Goal: Use online tool/utility: Utilize a website feature to perform a specific function

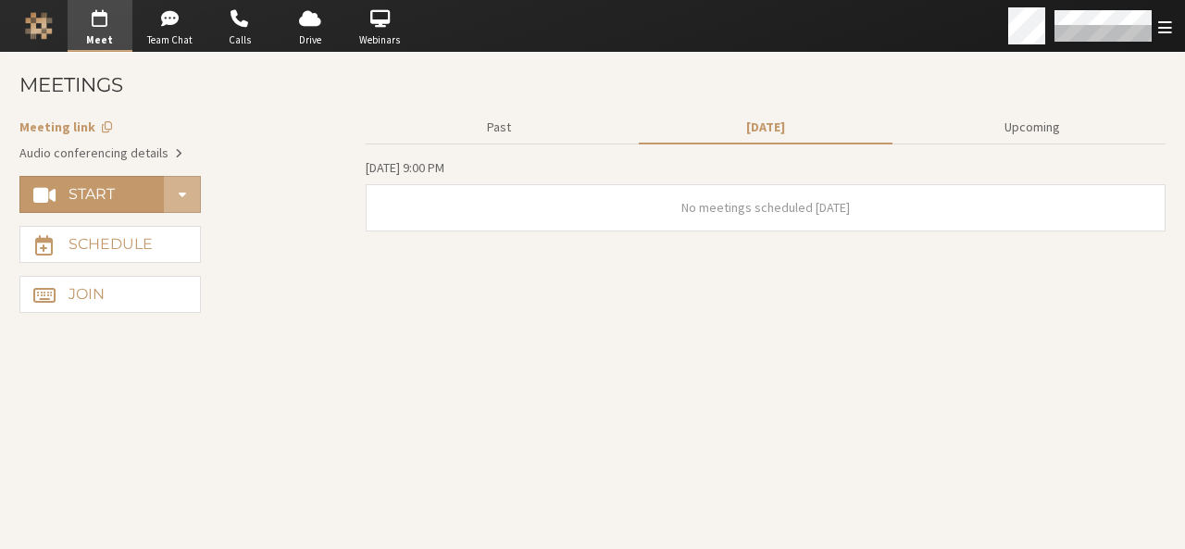
click at [102, 123] on span "Account details" at bounding box center [107, 126] width 10 height 13
click at [122, 189] on button "Start" at bounding box center [91, 194] width 145 height 37
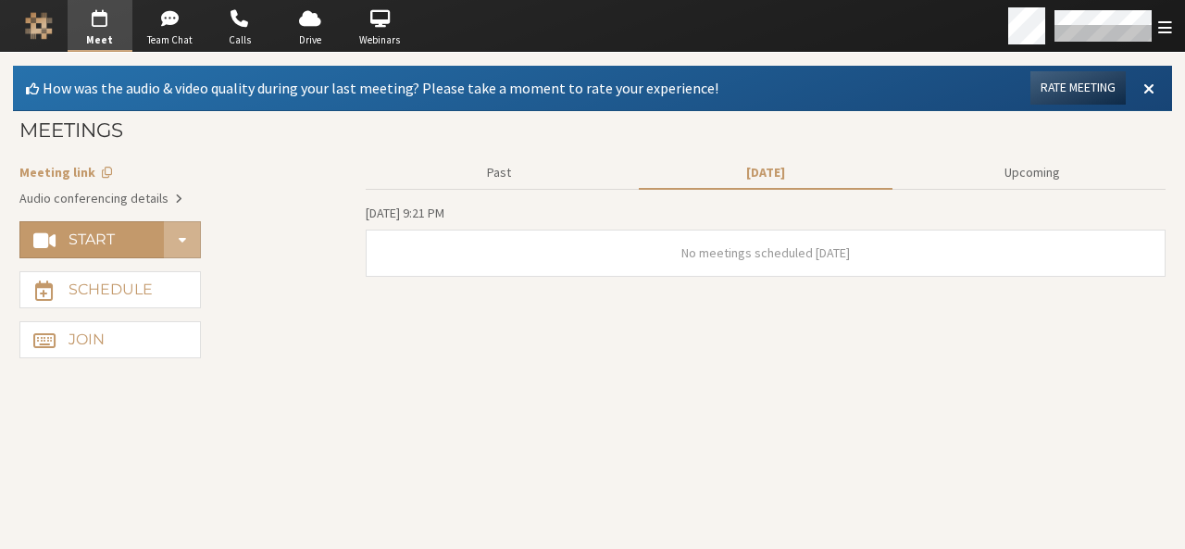
click at [683, 334] on section "Past [DATE] Upcoming [DATE] 9:21 PM No meetings scheduled [DATE]" at bounding box center [766, 254] width 800 height 208
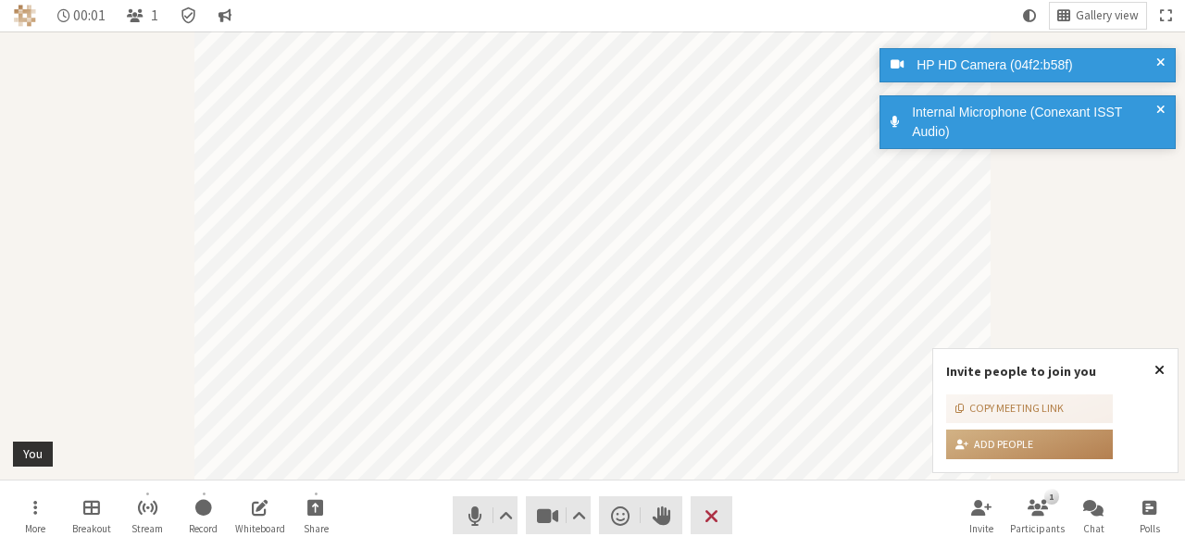
click at [1161, 374] on span "Close popover" at bounding box center [1160, 369] width 10 height 15
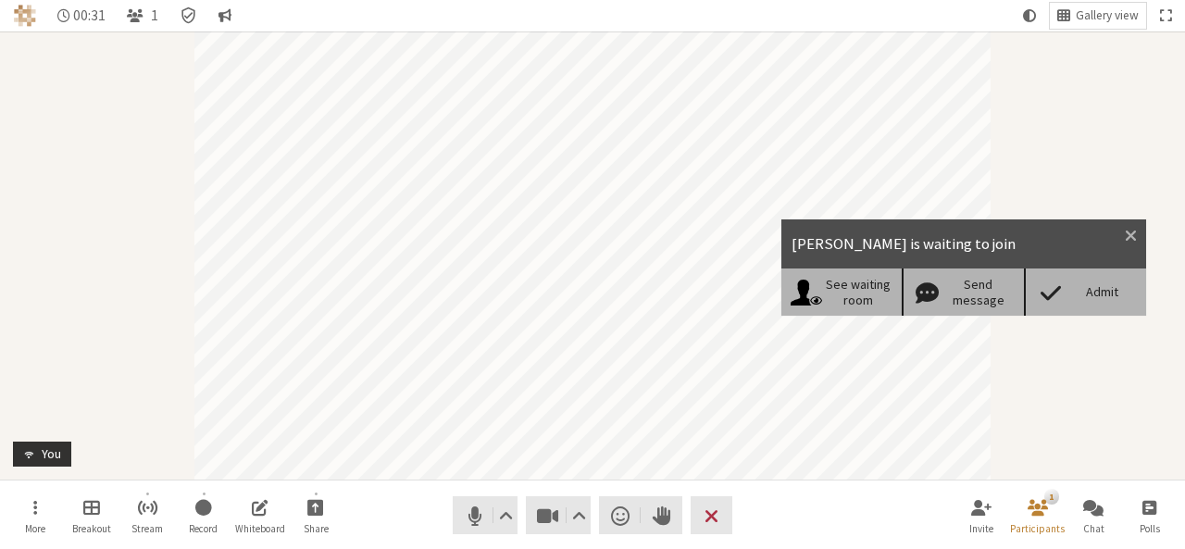
click at [1095, 281] on div "Admit" at bounding box center [1085, 292] width 122 height 46
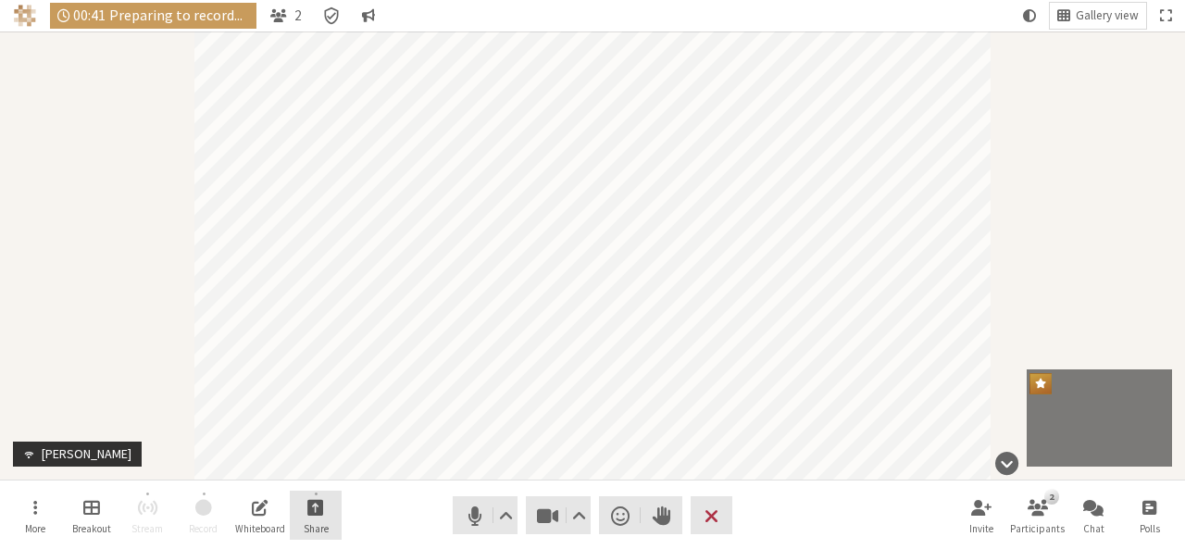
click at [322, 508] on span "Start sharing" at bounding box center [315, 506] width 17 height 21
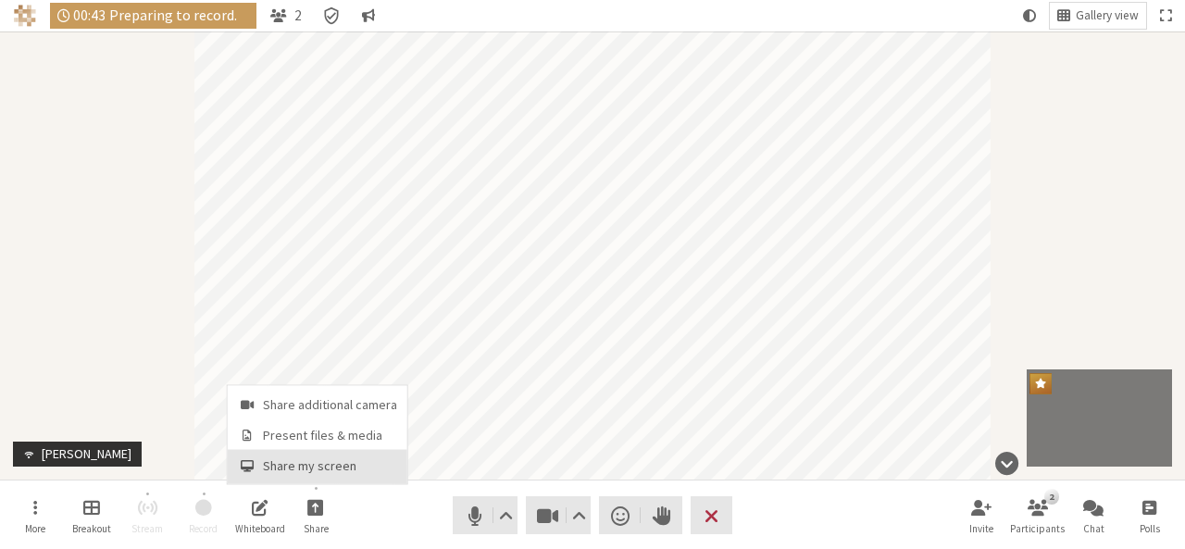
click at [313, 468] on span "Share my screen" at bounding box center [330, 466] width 134 height 14
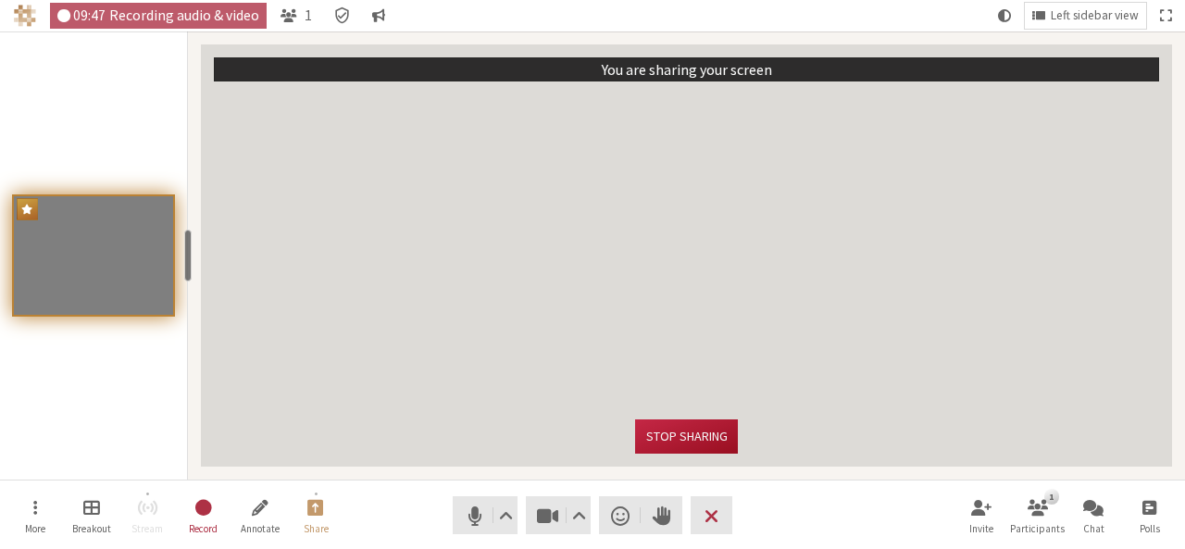
click at [688, 440] on button "Stop sharing" at bounding box center [686, 437] width 102 height 34
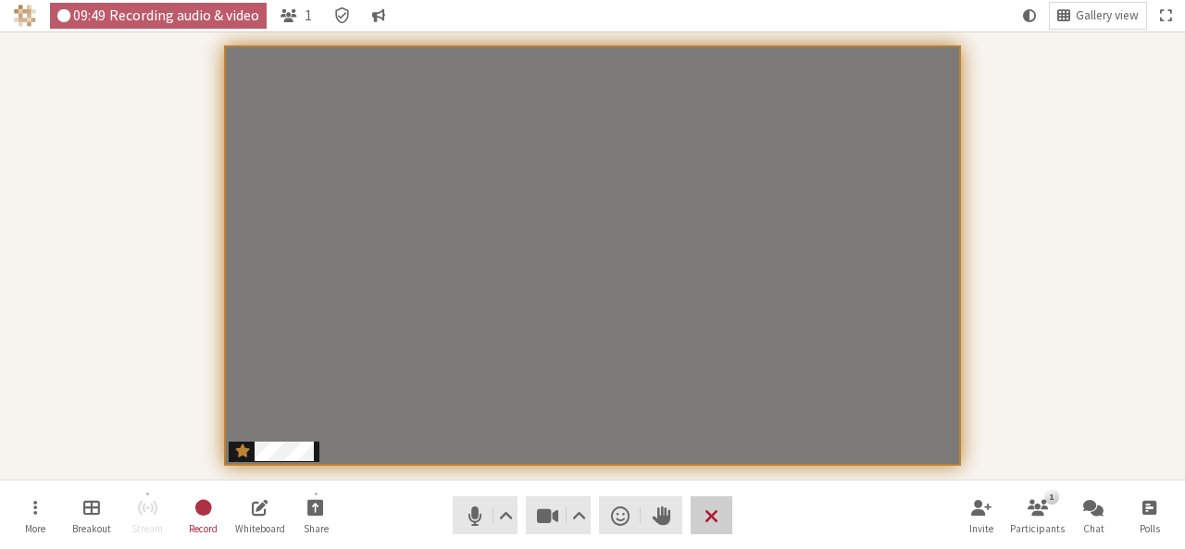
click at [706, 516] on span "End or leave meeting" at bounding box center [712, 516] width 14 height 26
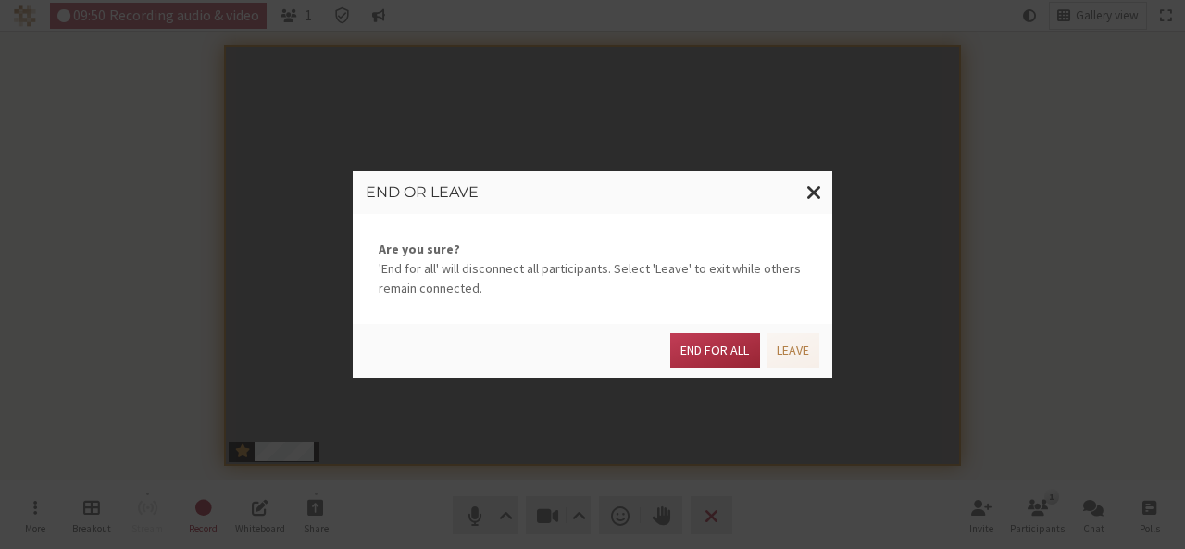
click at [715, 368] on div "End for all Leave" at bounding box center [593, 351] width 480 height 54
click at [706, 336] on button "End for all" at bounding box center [715, 350] width 89 height 34
